Goal: Transaction & Acquisition: Purchase product/service

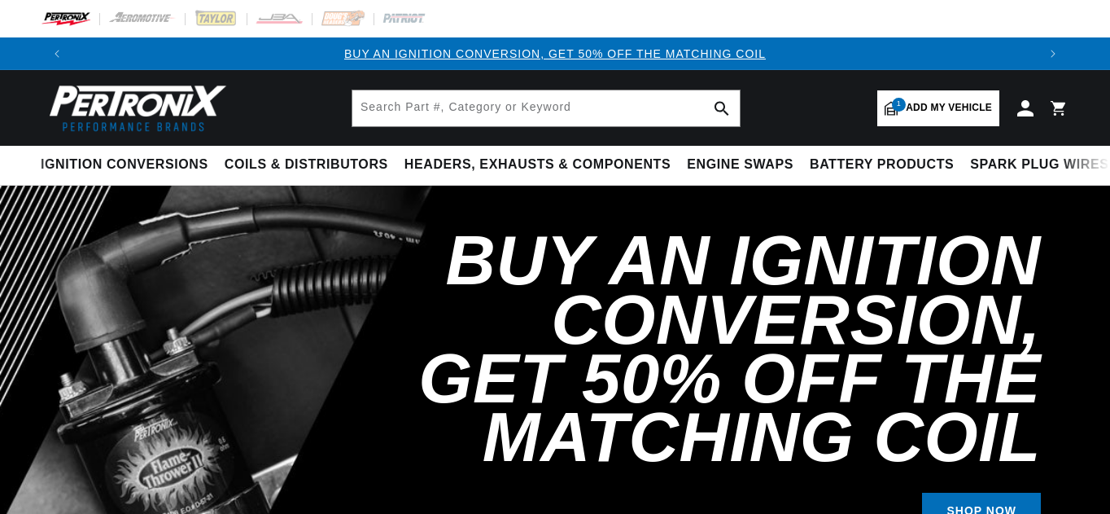
select select "1969"
select select "Jaguar"
select select "XKE"
select select "4.2L"
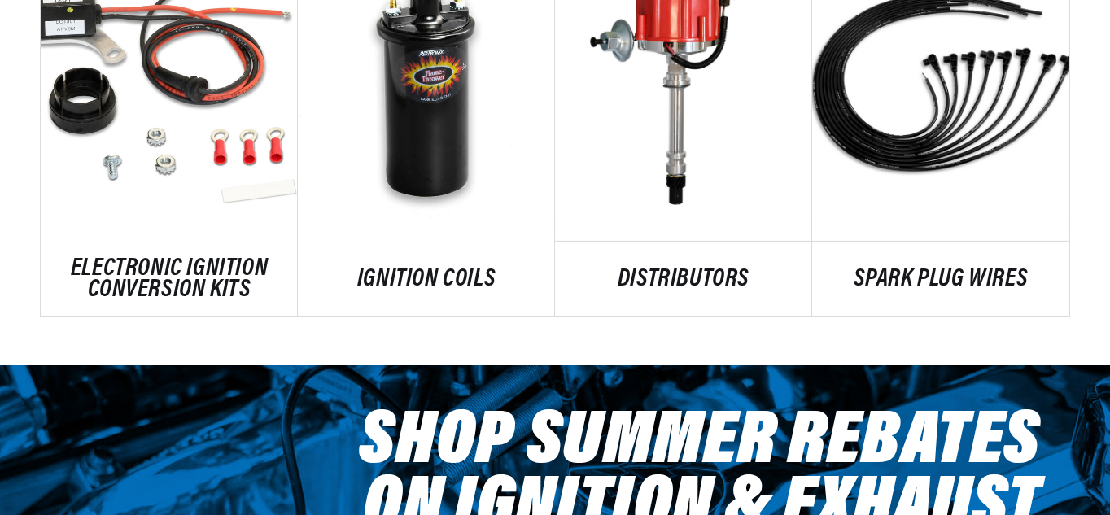
scroll to position [1080, 0]
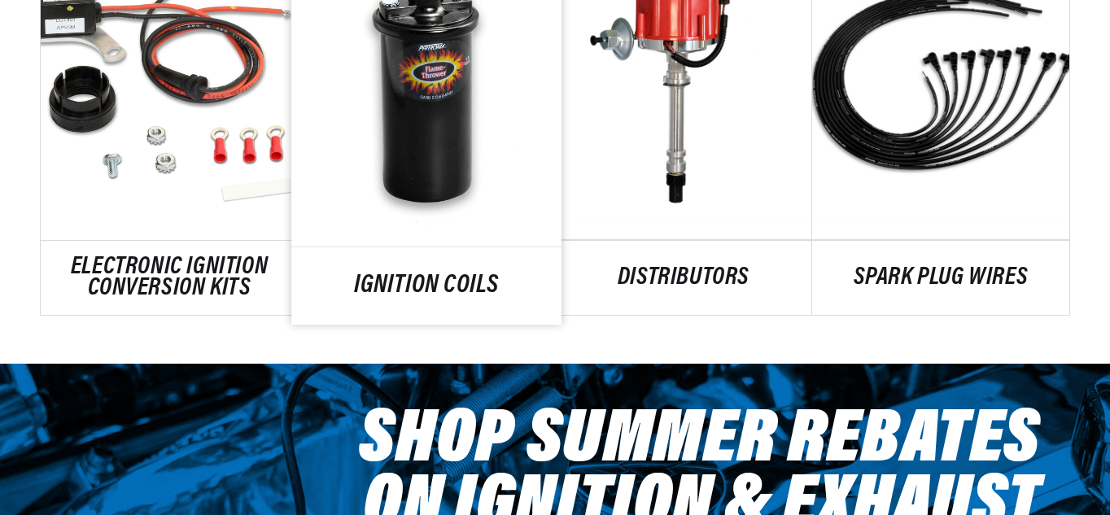
drag, startPoint x: 0, startPoint y: 0, endPoint x: 298, endPoint y: 218, distance: 369.2
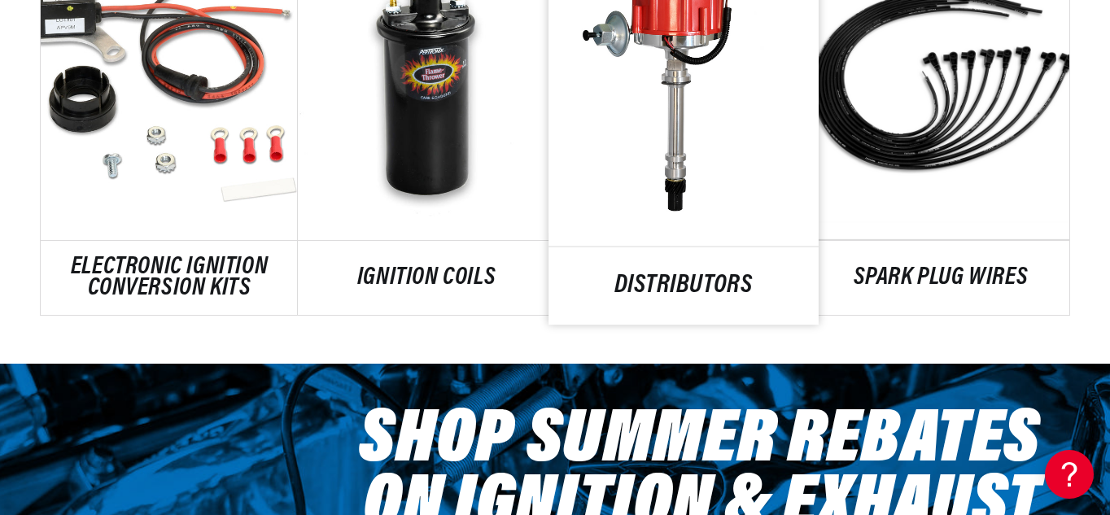
drag, startPoint x: 298, startPoint y: 218, endPoint x: 665, endPoint y: 268, distance: 370.4
click at [665, 275] on link "DISTRIBUTORS" at bounding box center [684, 286] width 270 height 22
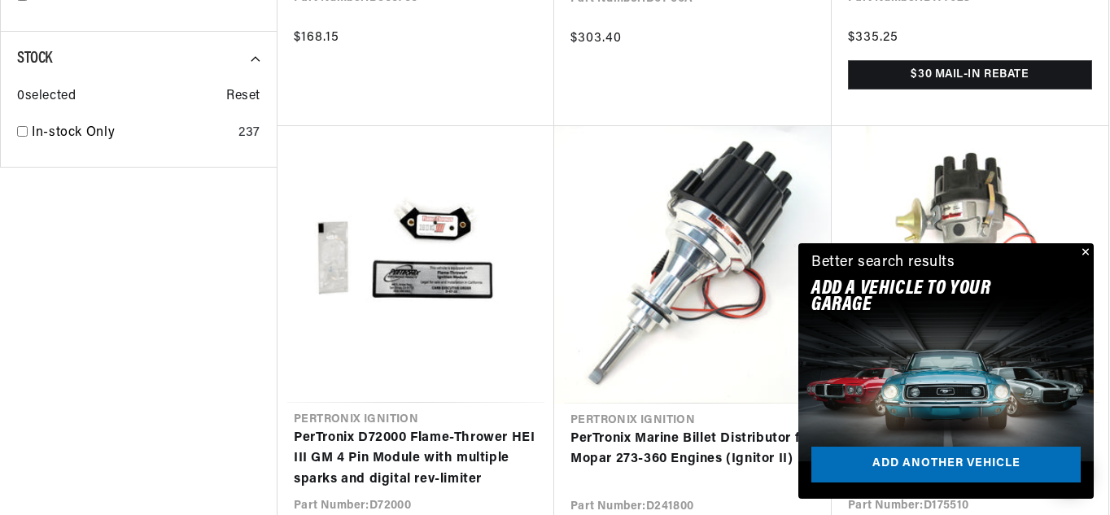
scroll to position [0, 964]
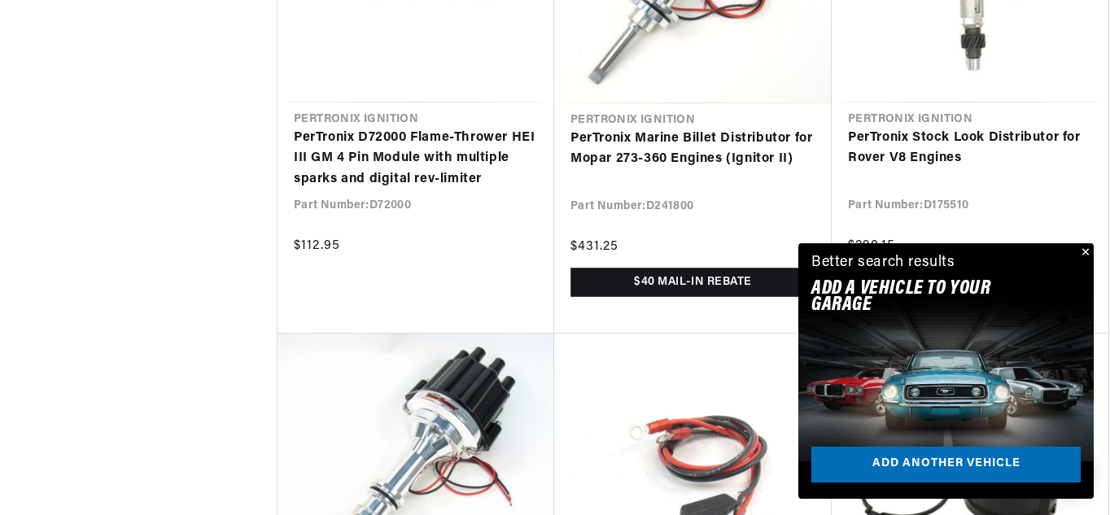
scroll to position [2434, 0]
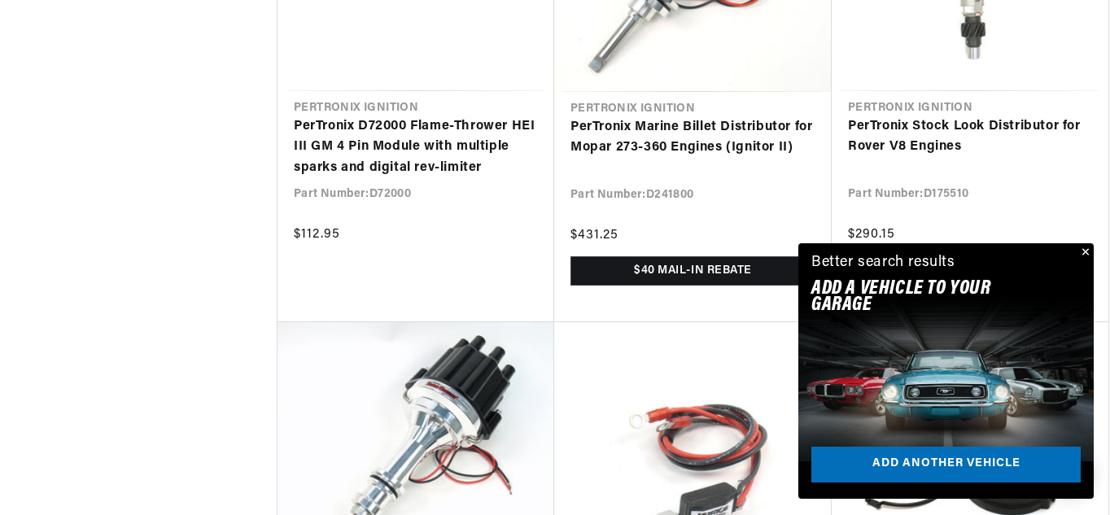
click at [1085, 249] on button "Close" at bounding box center [1084, 253] width 20 height 20
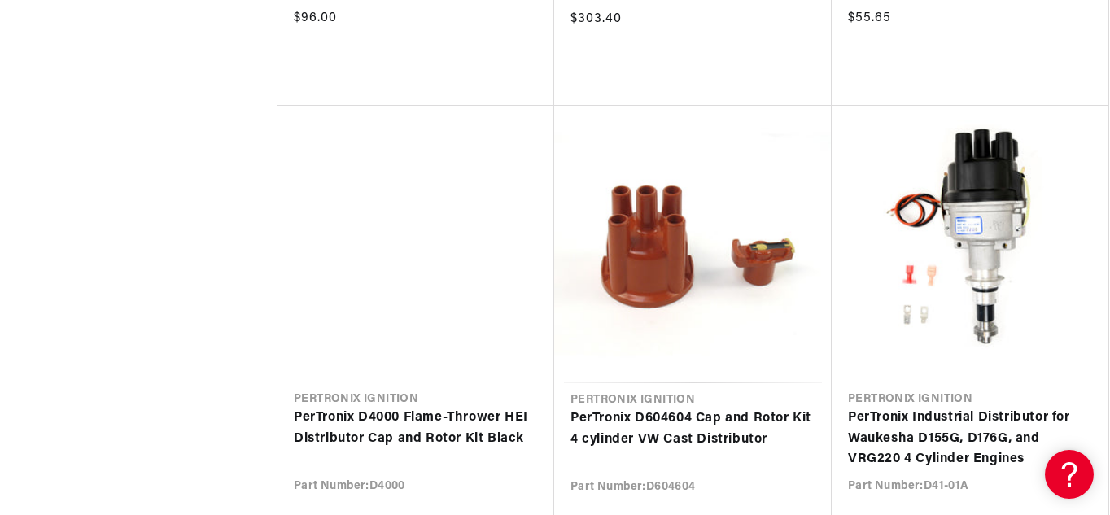
scroll to position [4177, 0]
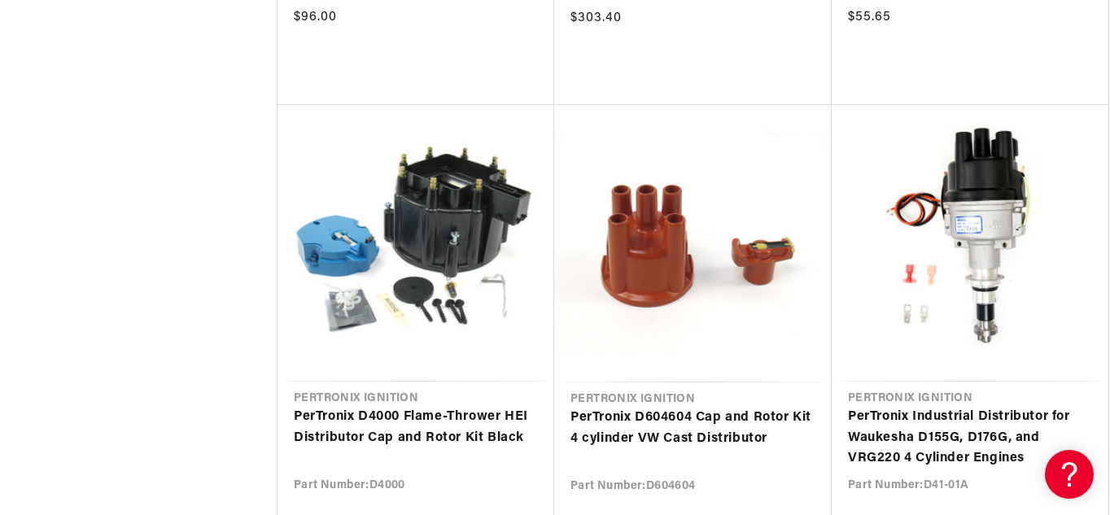
click at [646, 408] on link "PerTronix D604604 Cap and Rotor Kit 4 cylinder VW Cast Distributor" at bounding box center [693, 429] width 245 height 42
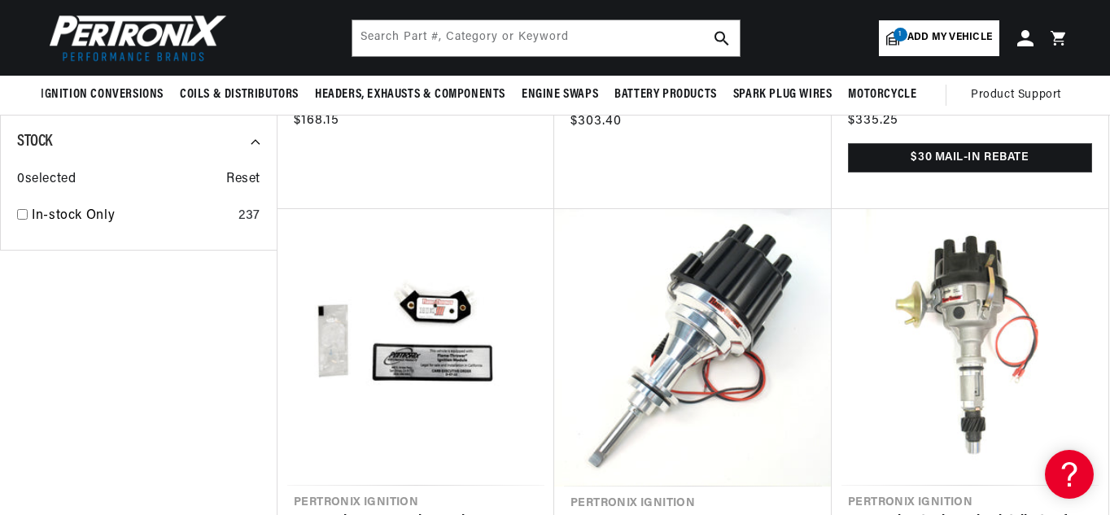
scroll to position [0, 964]
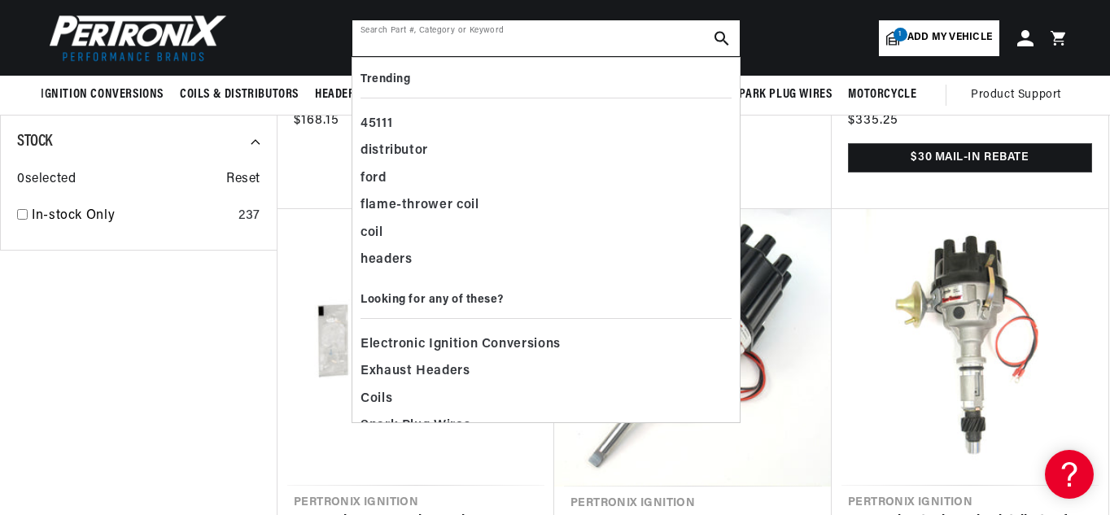
click at [361, 41] on input "text" at bounding box center [545, 38] width 387 height 36
click at [901, 37] on span "1" at bounding box center [901, 35] width 14 height 14
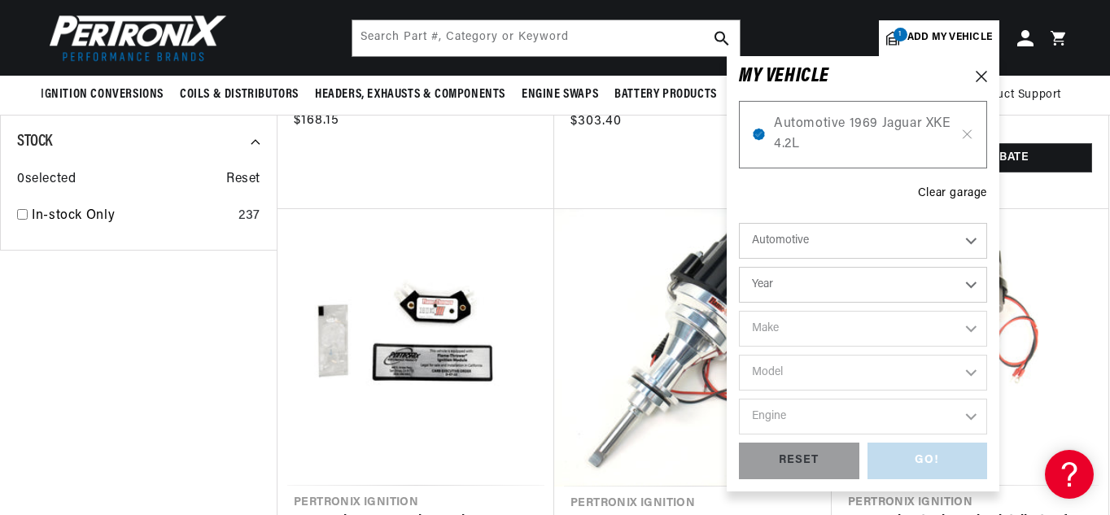
scroll to position [0, 0]
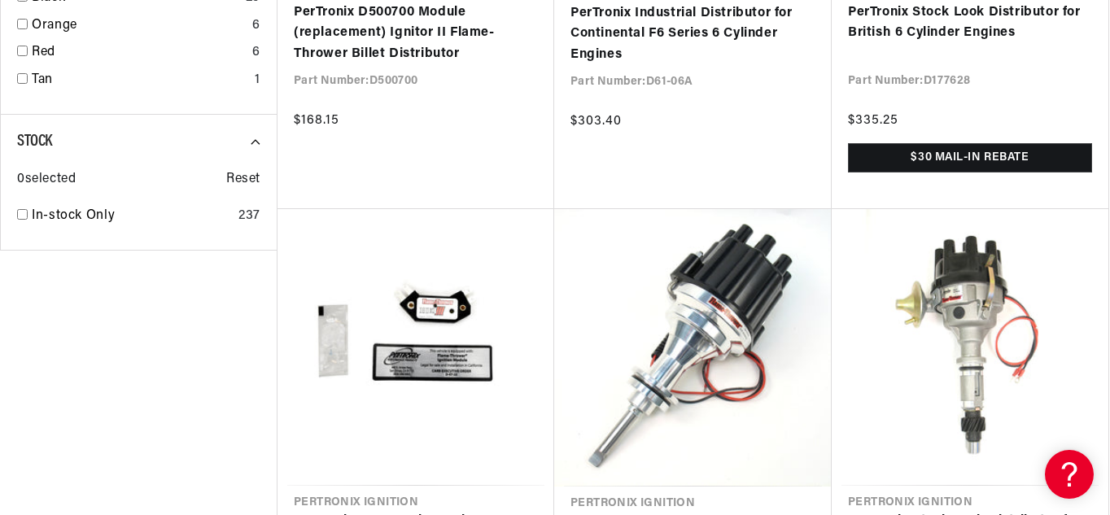
scroll to position [4336, 0]
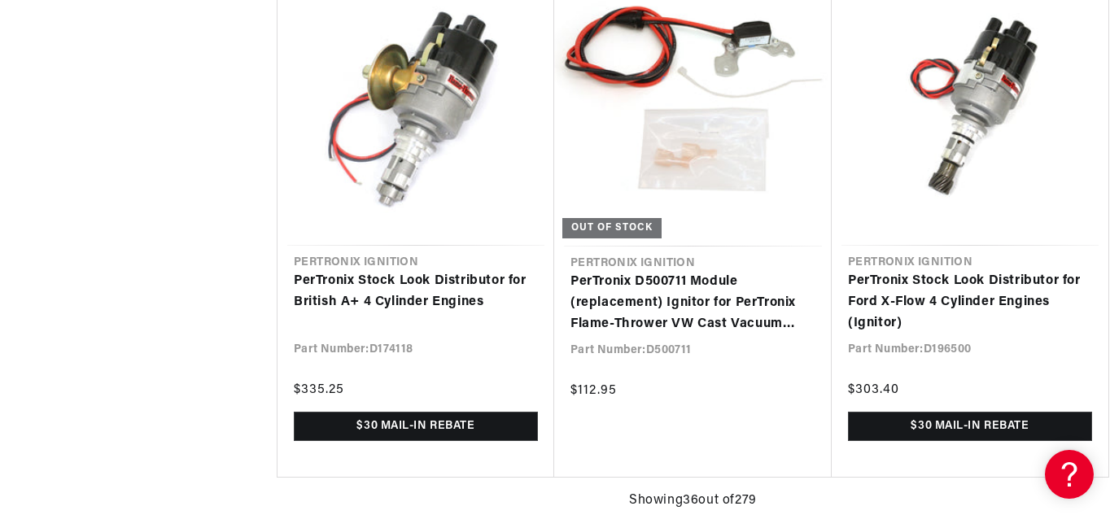
scroll to position [6359, 0]
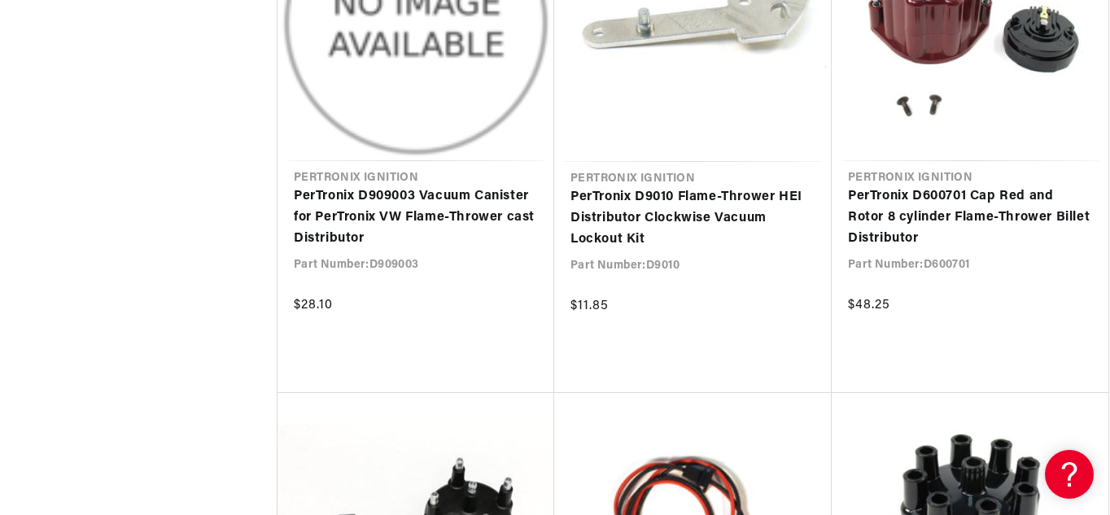
scroll to position [0, 964]
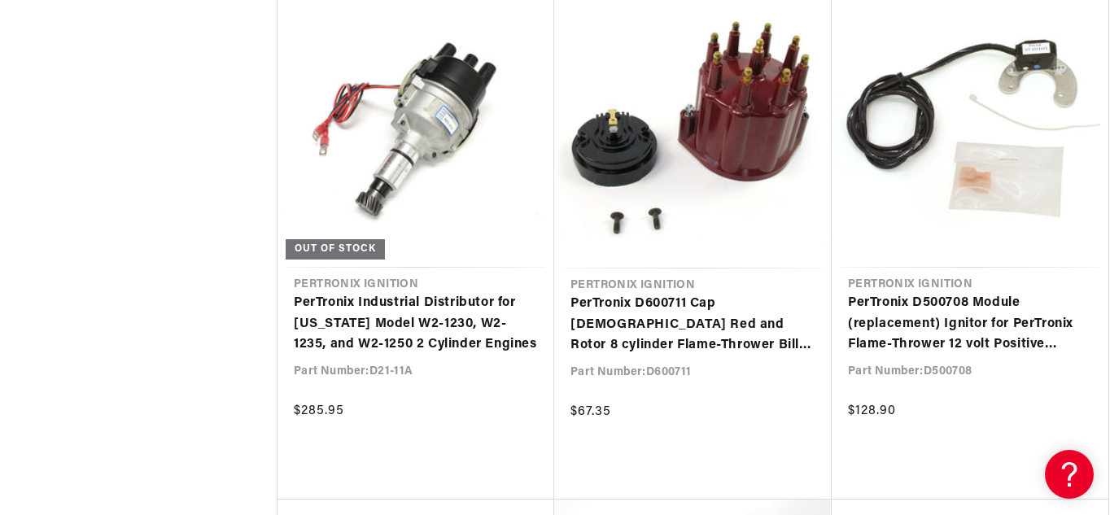
scroll to position [0, 1928]
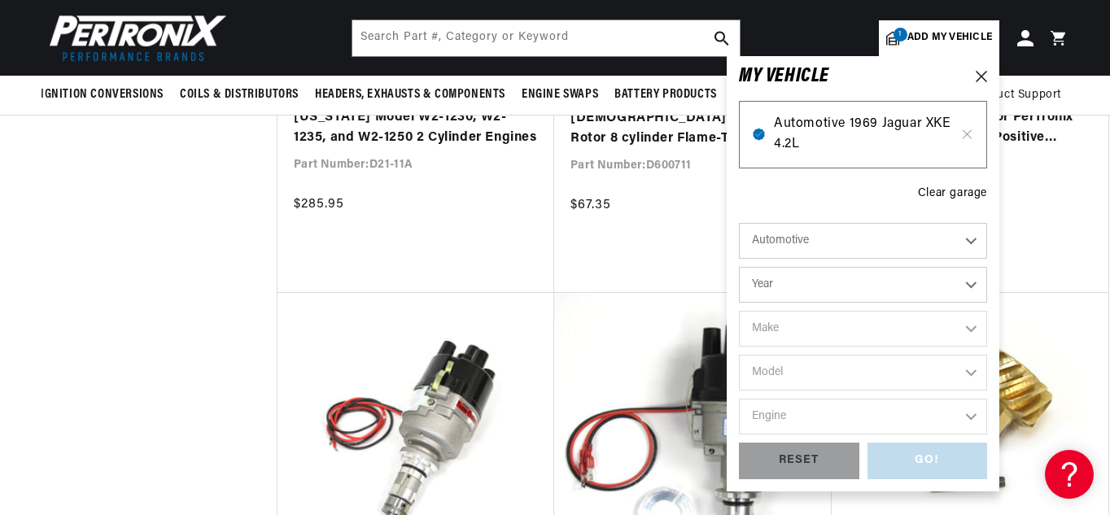
click at [782, 126] on span "Automotive 1969 Jaguar XKE 4.2L" at bounding box center [863, 135] width 178 height 42
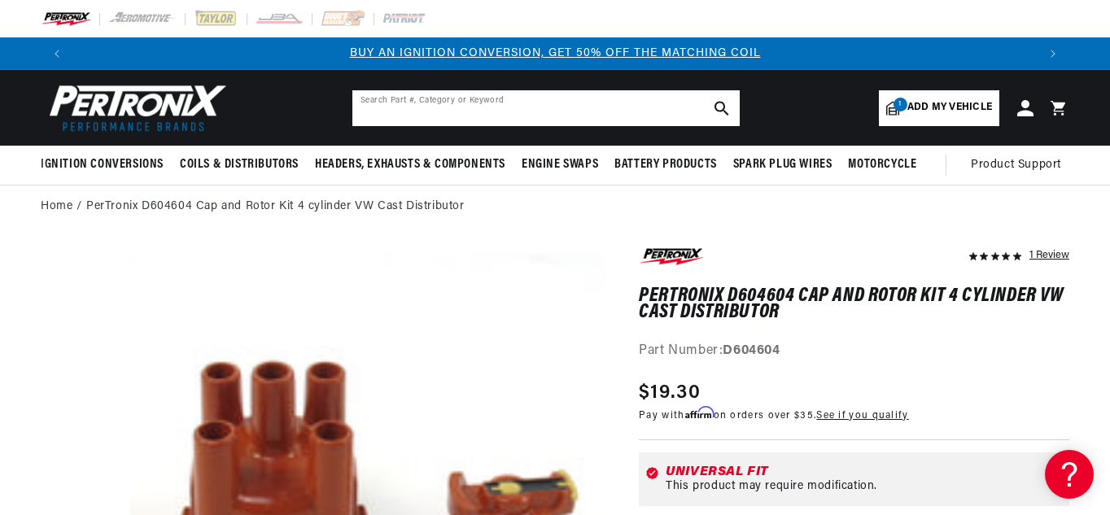
click at [374, 105] on input "text" at bounding box center [545, 108] width 387 height 36
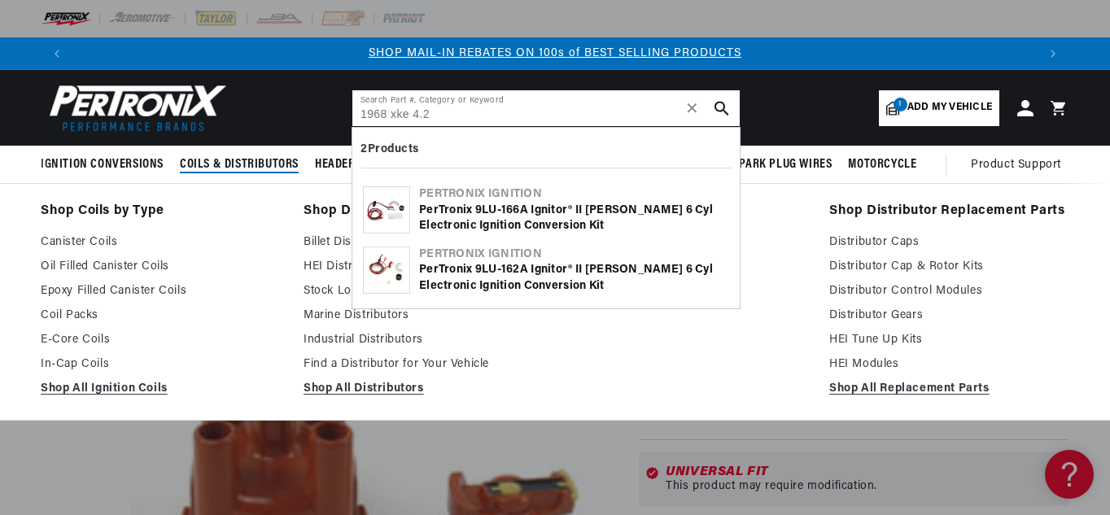
scroll to position [0, 1928]
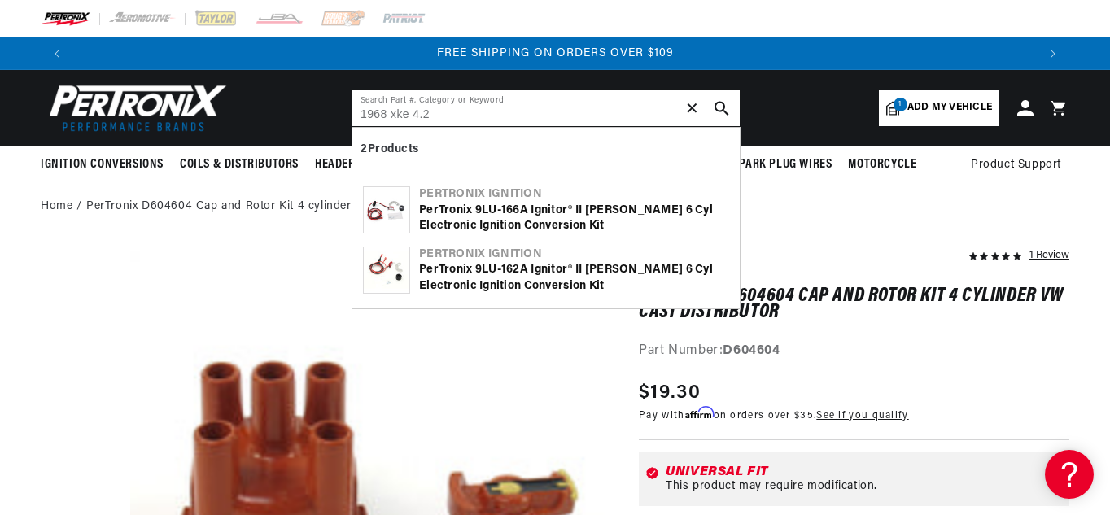
type input "1968 xke 4.2"
click at [691, 108] on span "✕" at bounding box center [692, 108] width 15 height 0
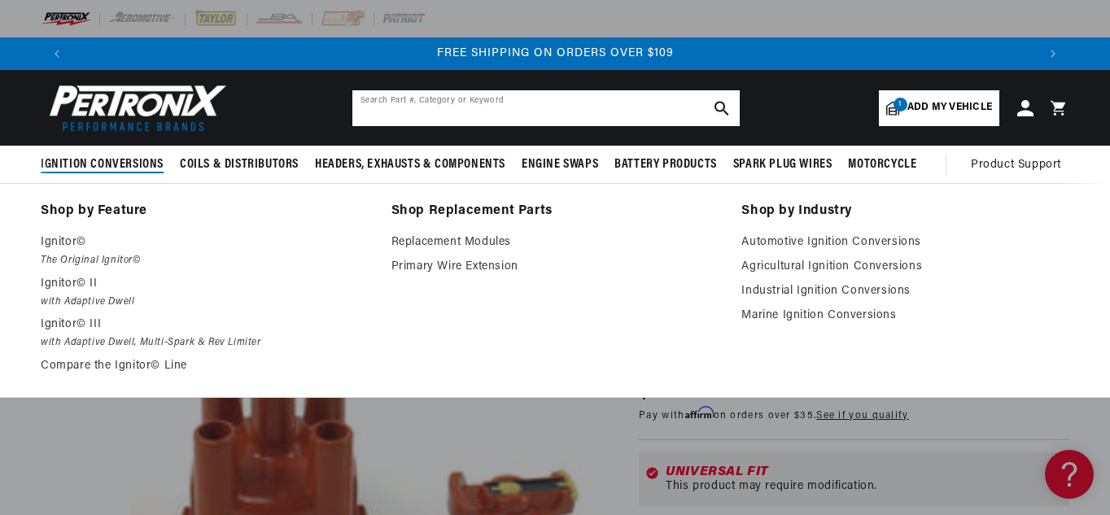
scroll to position [0, 0]
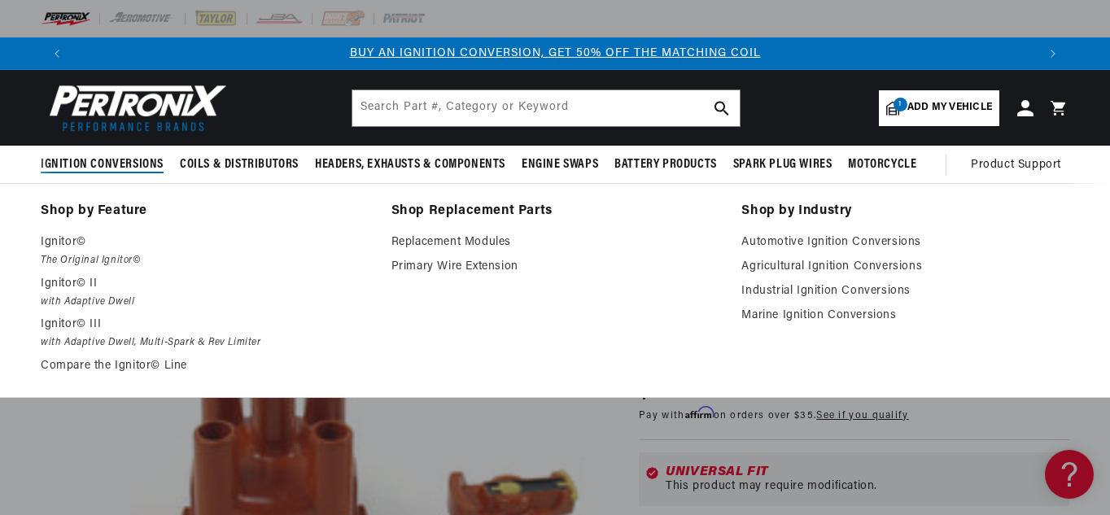
click at [132, 161] on span "Ignition Conversions" at bounding box center [102, 164] width 123 height 17
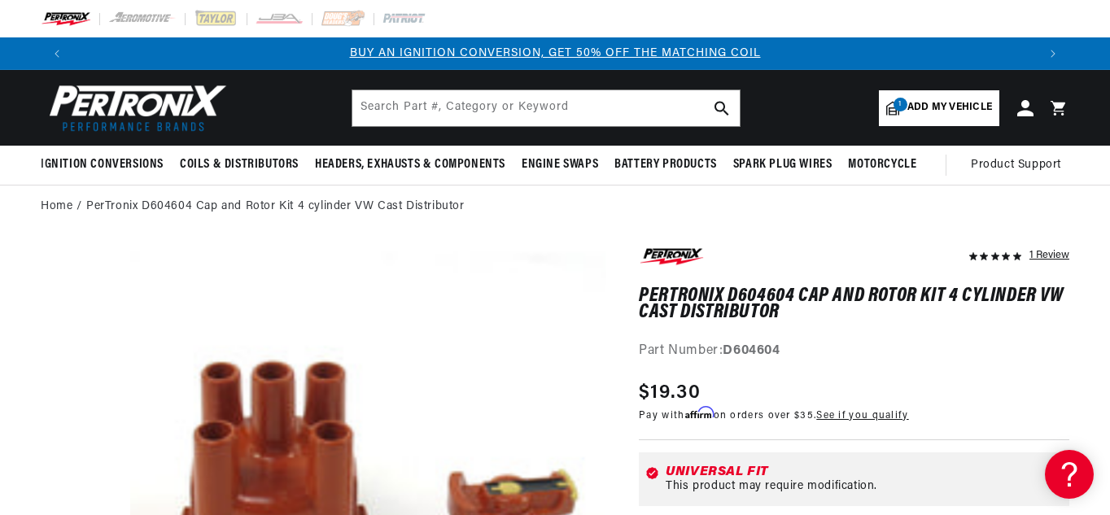
scroll to position [0, 964]
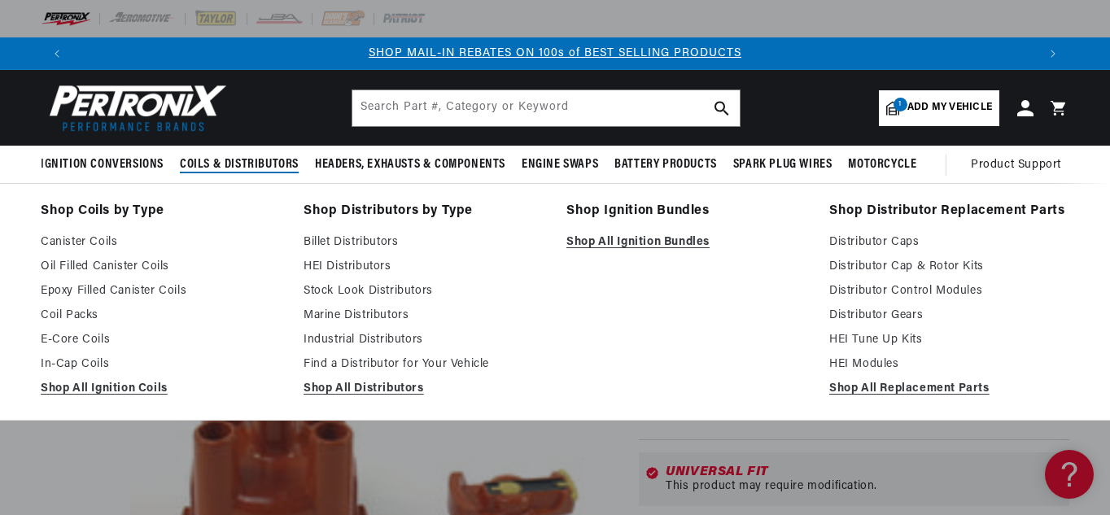
click at [277, 151] on summary "Coils & Distributors" at bounding box center [239, 165] width 135 height 38
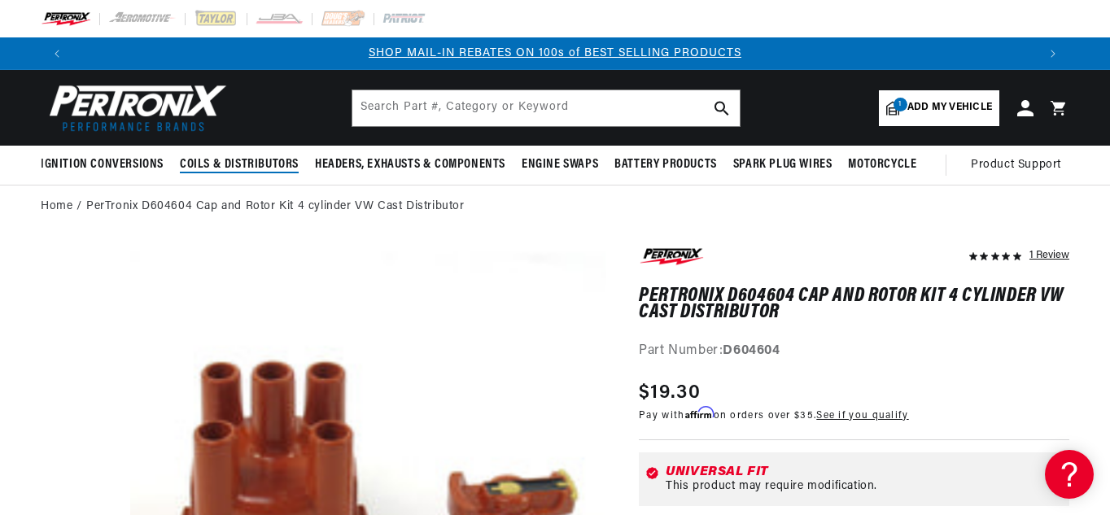
click at [273, 174] on summary "Coils & Distributors" at bounding box center [239, 165] width 135 height 38
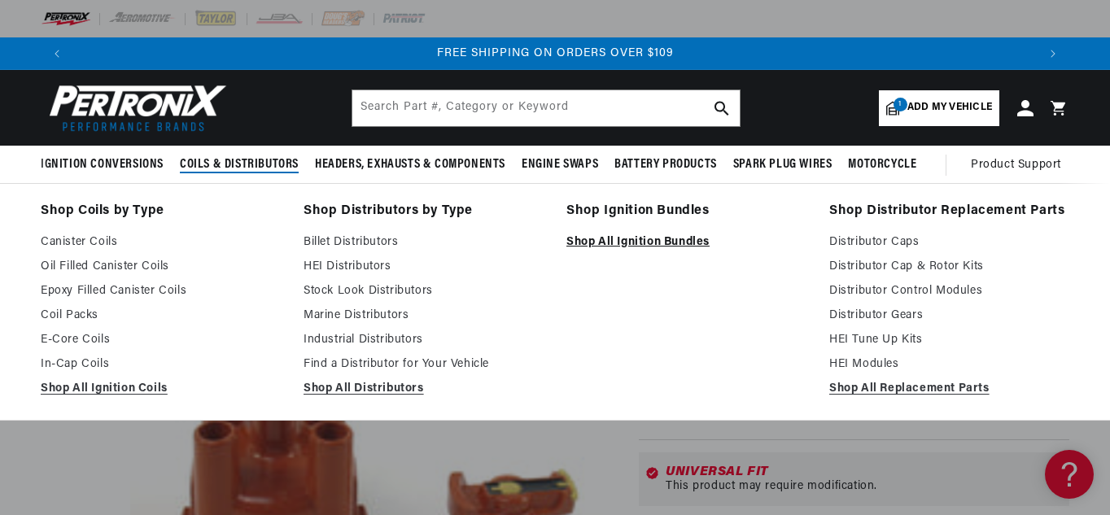
scroll to position [0, 0]
click at [598, 235] on link "Shop All Ignition Bundles" at bounding box center [687, 243] width 240 height 20
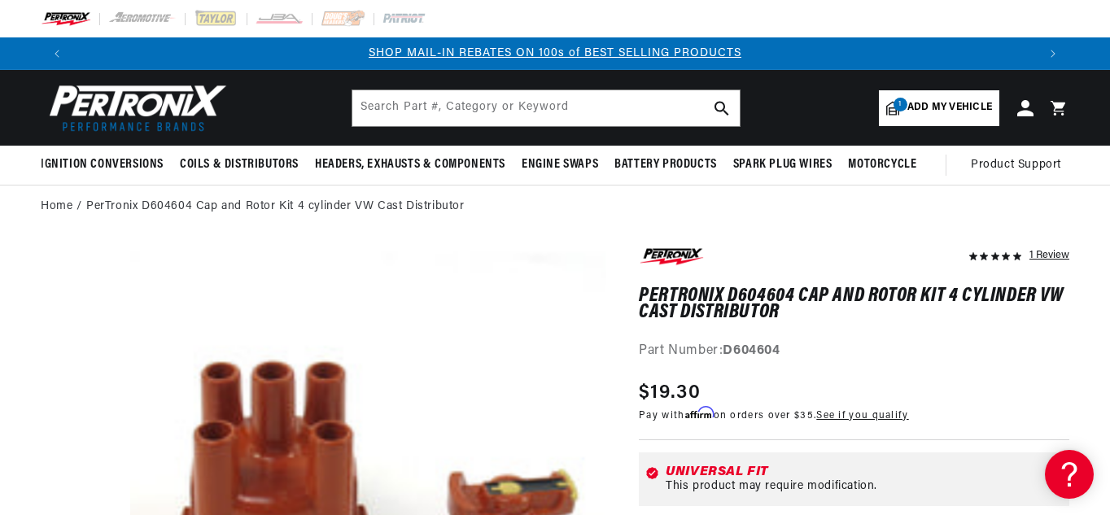
scroll to position [0, 1928]
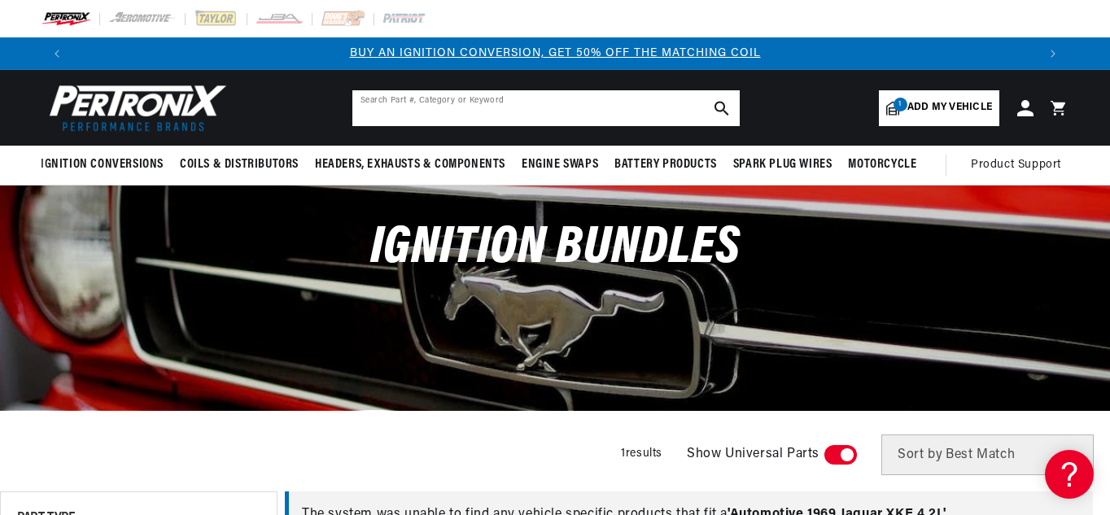
click at [374, 104] on input "text" at bounding box center [545, 108] width 387 height 36
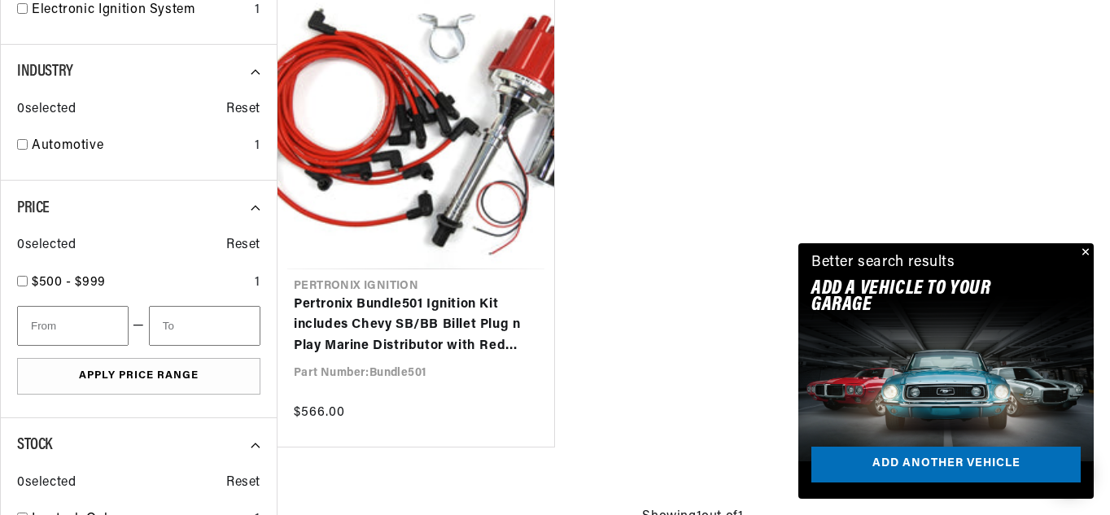
scroll to position [0, 964]
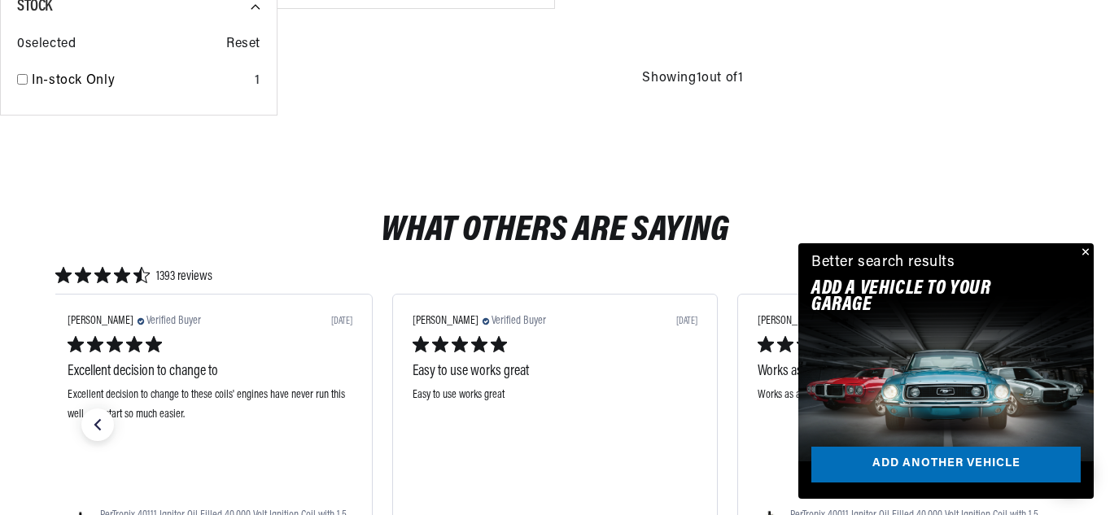
type input "1968 xke 4.2"
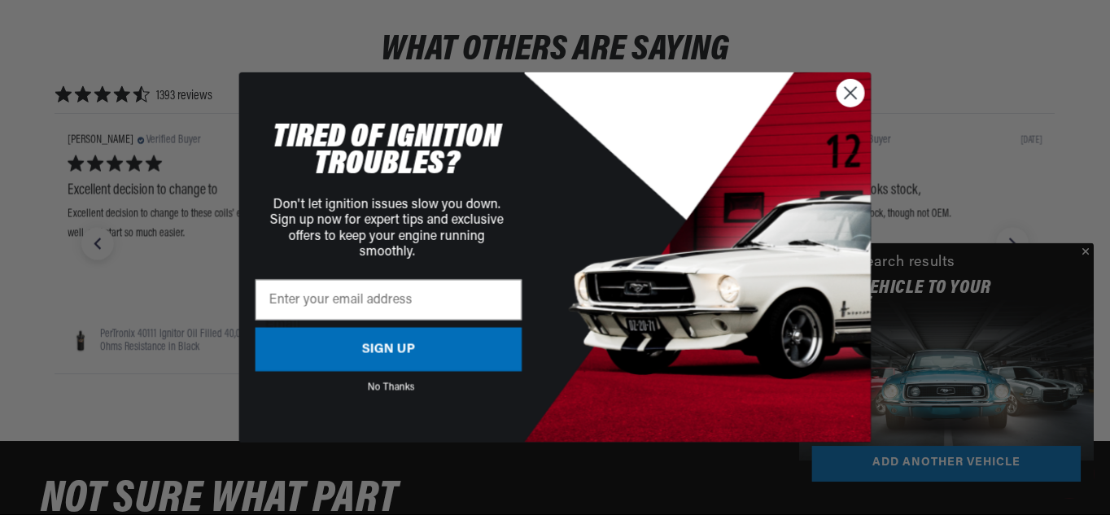
scroll to position [0, 965]
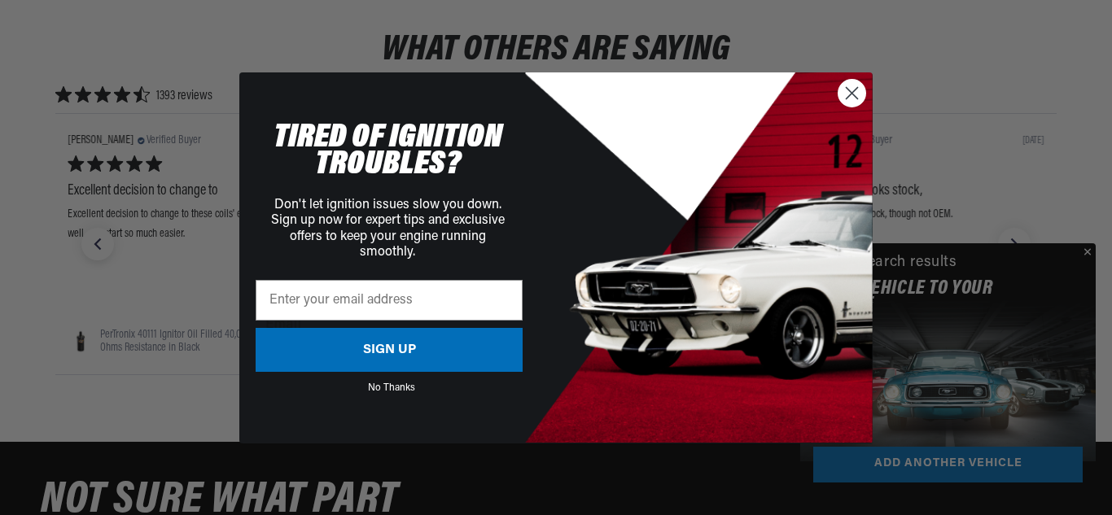
click at [851, 94] on icon "Close dialog" at bounding box center [852, 92] width 11 height 11
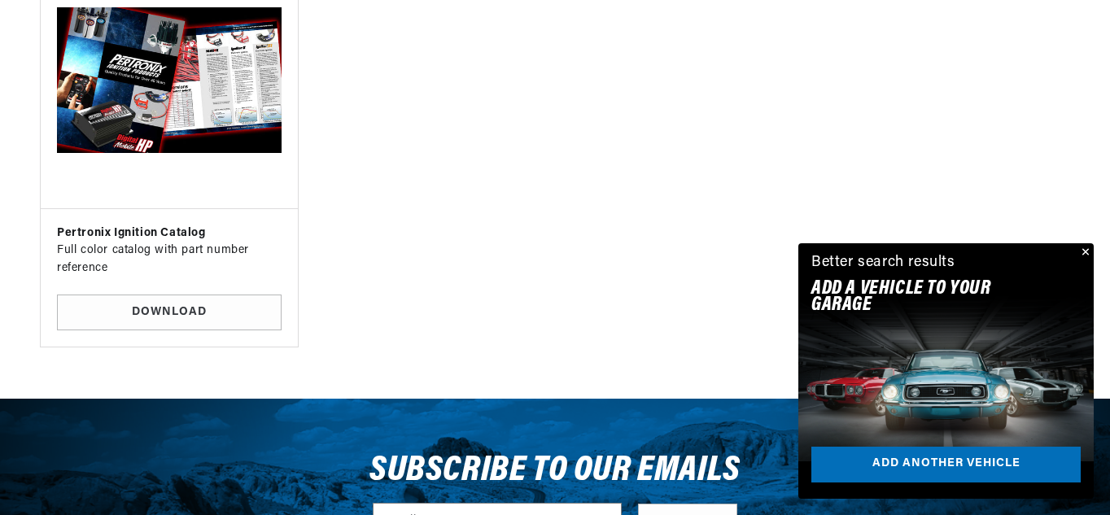
scroll to position [2642, 0]
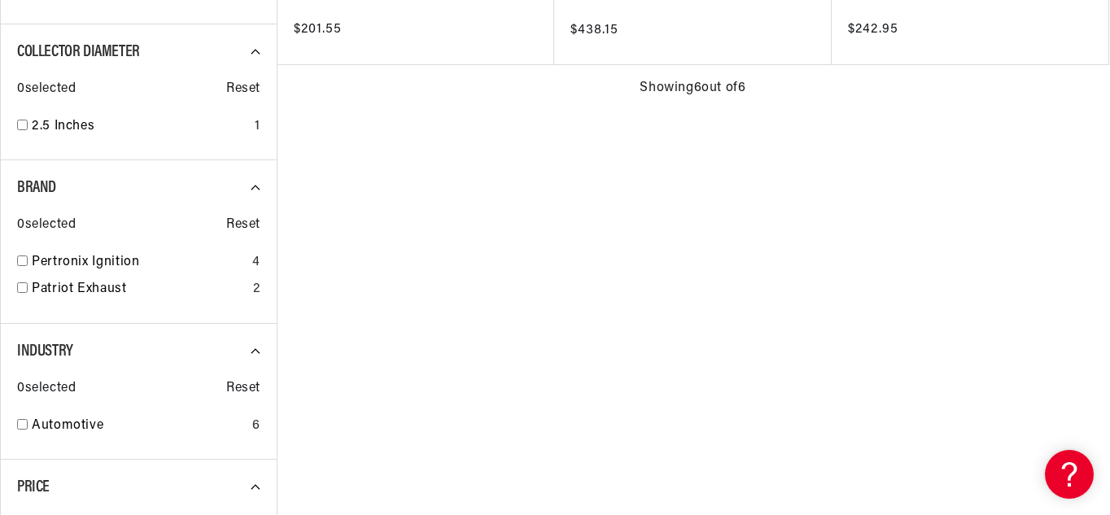
scroll to position [0, 964]
click at [204, 276] on div "Pertronix Ignition 4" at bounding box center [138, 266] width 243 height 28
